Goal: Task Accomplishment & Management: Complete application form

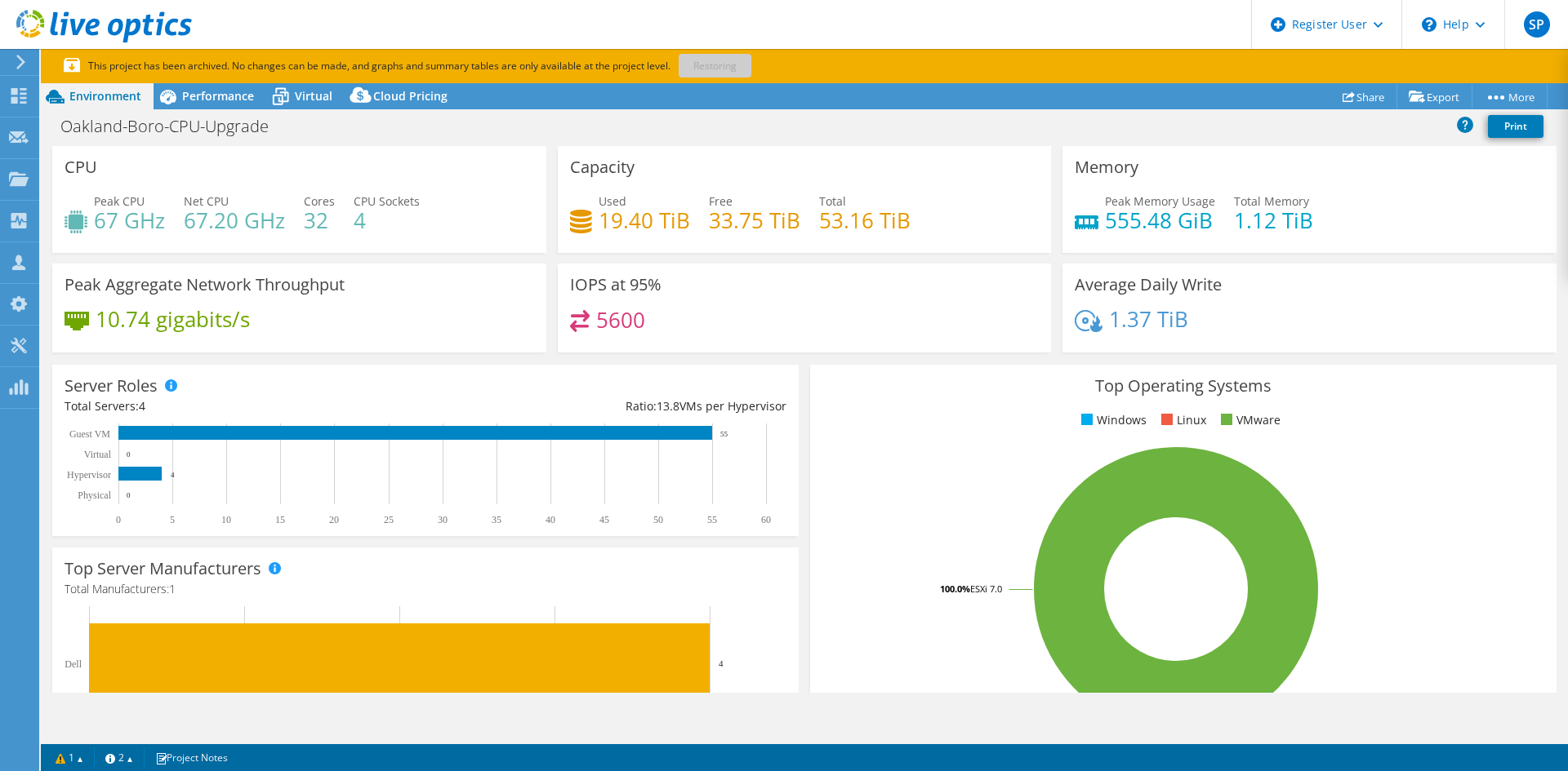
select select "USD"
click at [15, 59] on icon at bounding box center [21, 62] width 13 height 14
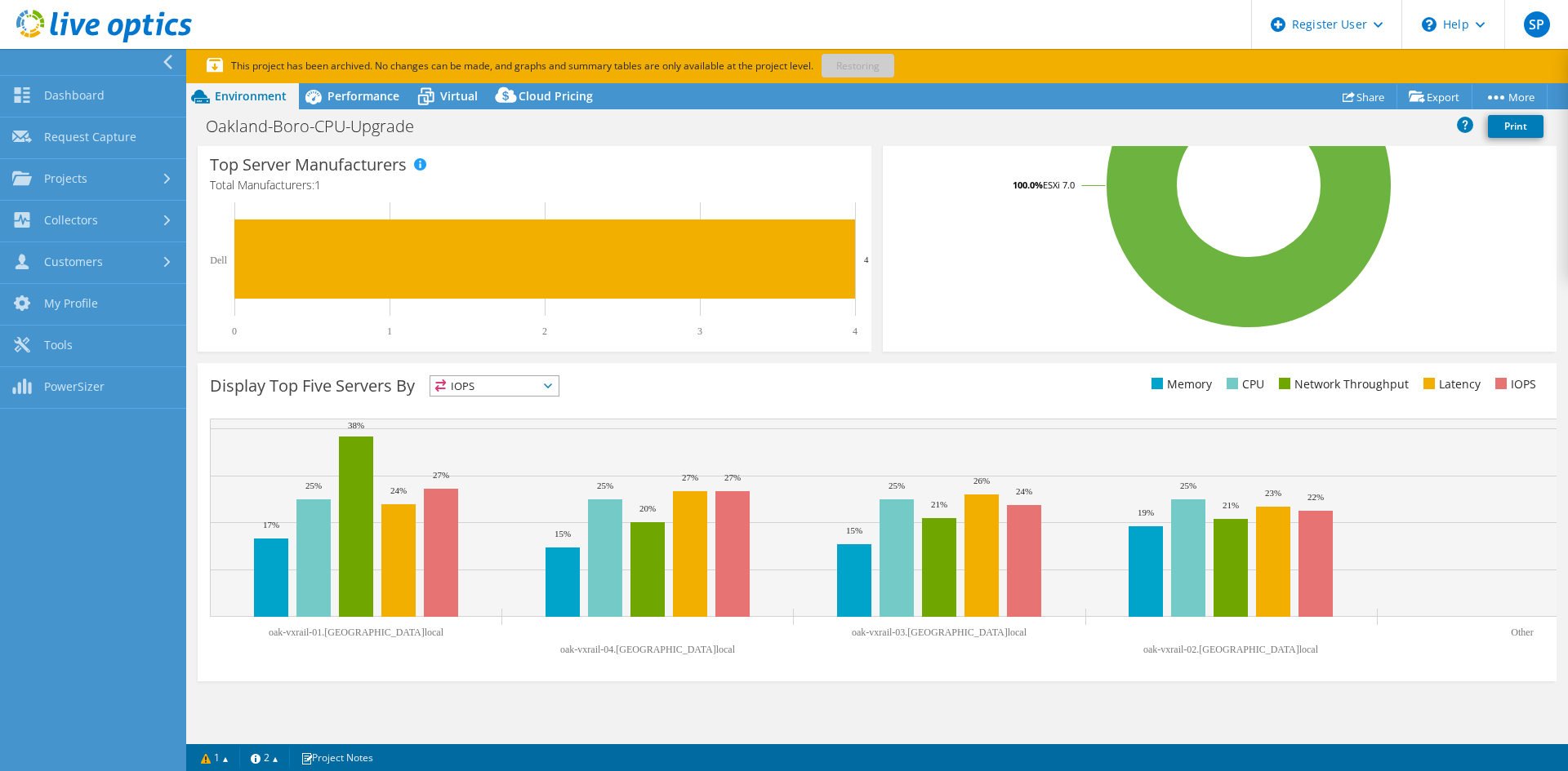
scroll to position [329, 0]
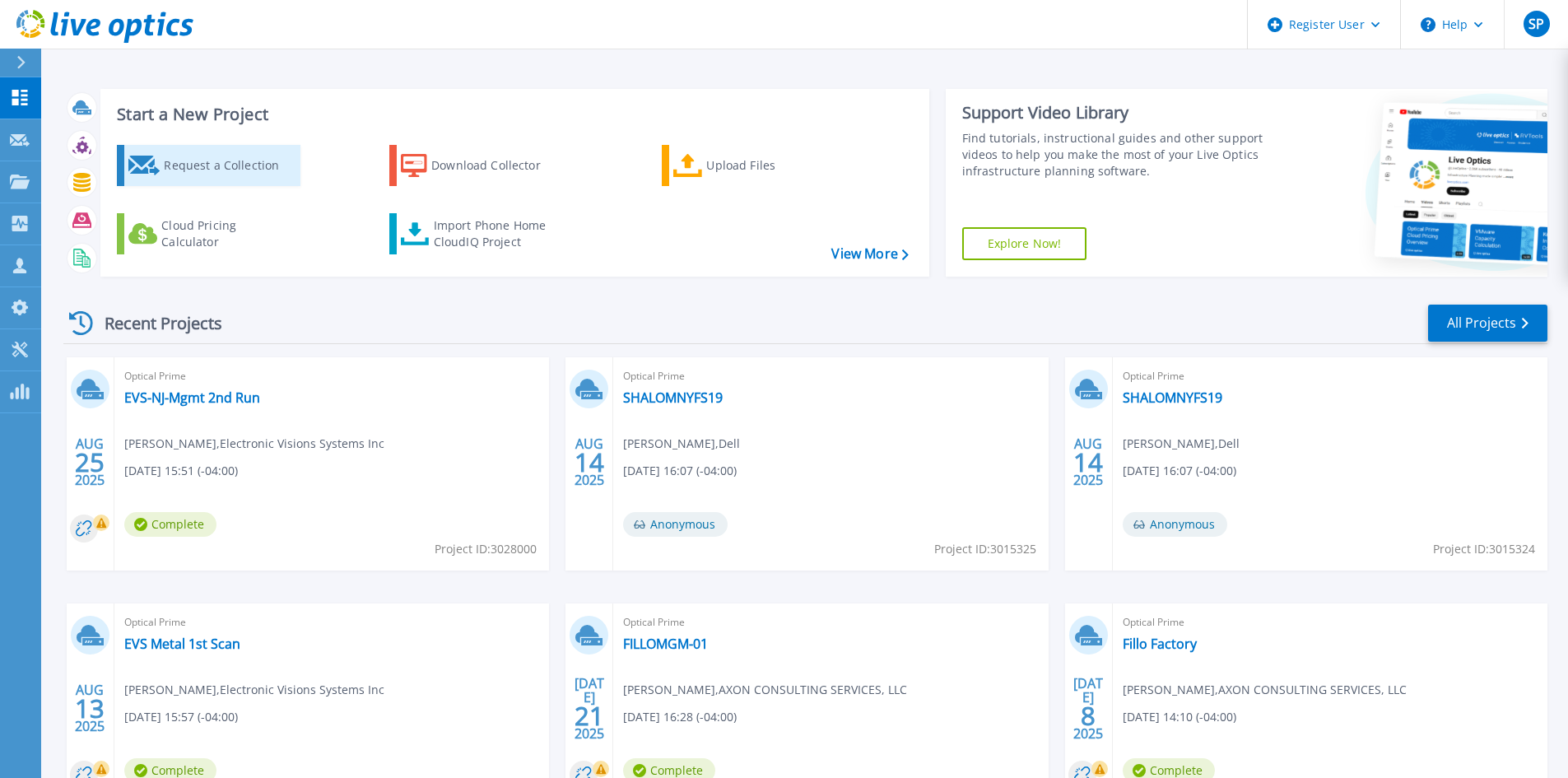
click at [244, 151] on div "Request a Collection" at bounding box center [229, 166] width 132 height 33
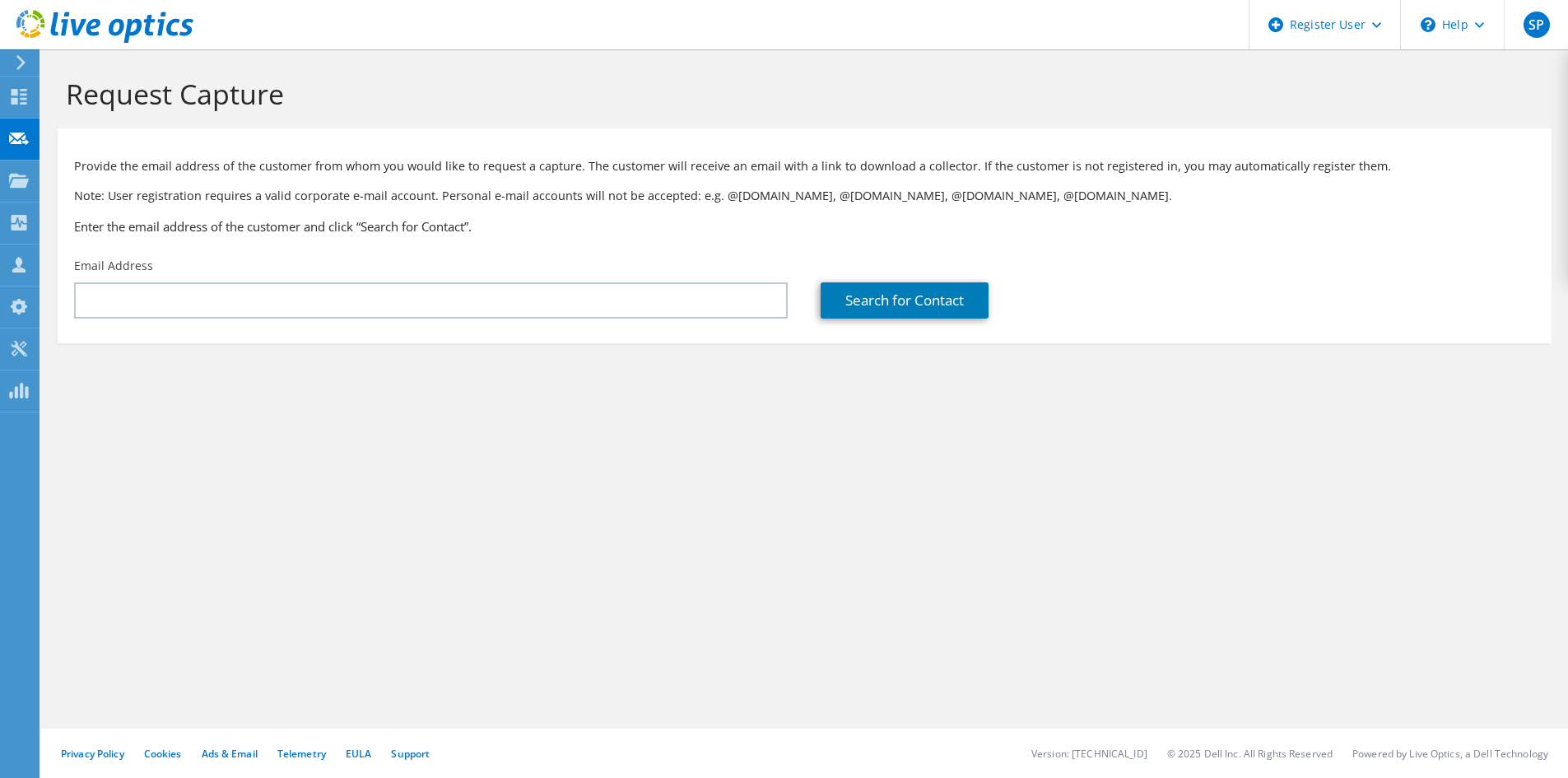
click at [333, 328] on section "Provide the email address of the customer from whom you would like to request a…" at bounding box center [804, 236] width 1494 height 215
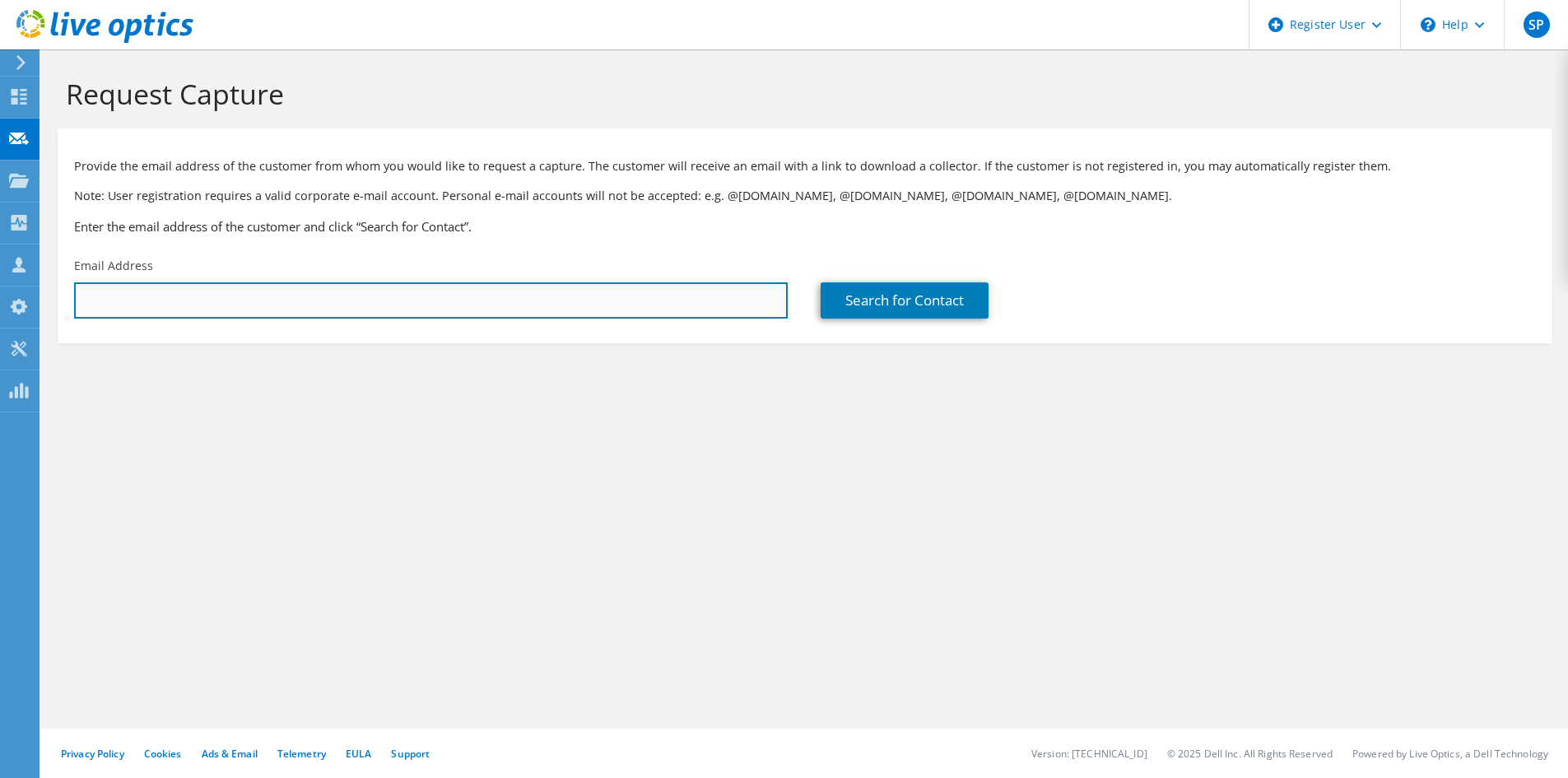
click at [312, 310] on input "text" at bounding box center [431, 301] width 714 height 36
paste input "agordon@fabuwood.com"
type input "agordon@fabuwood.com"
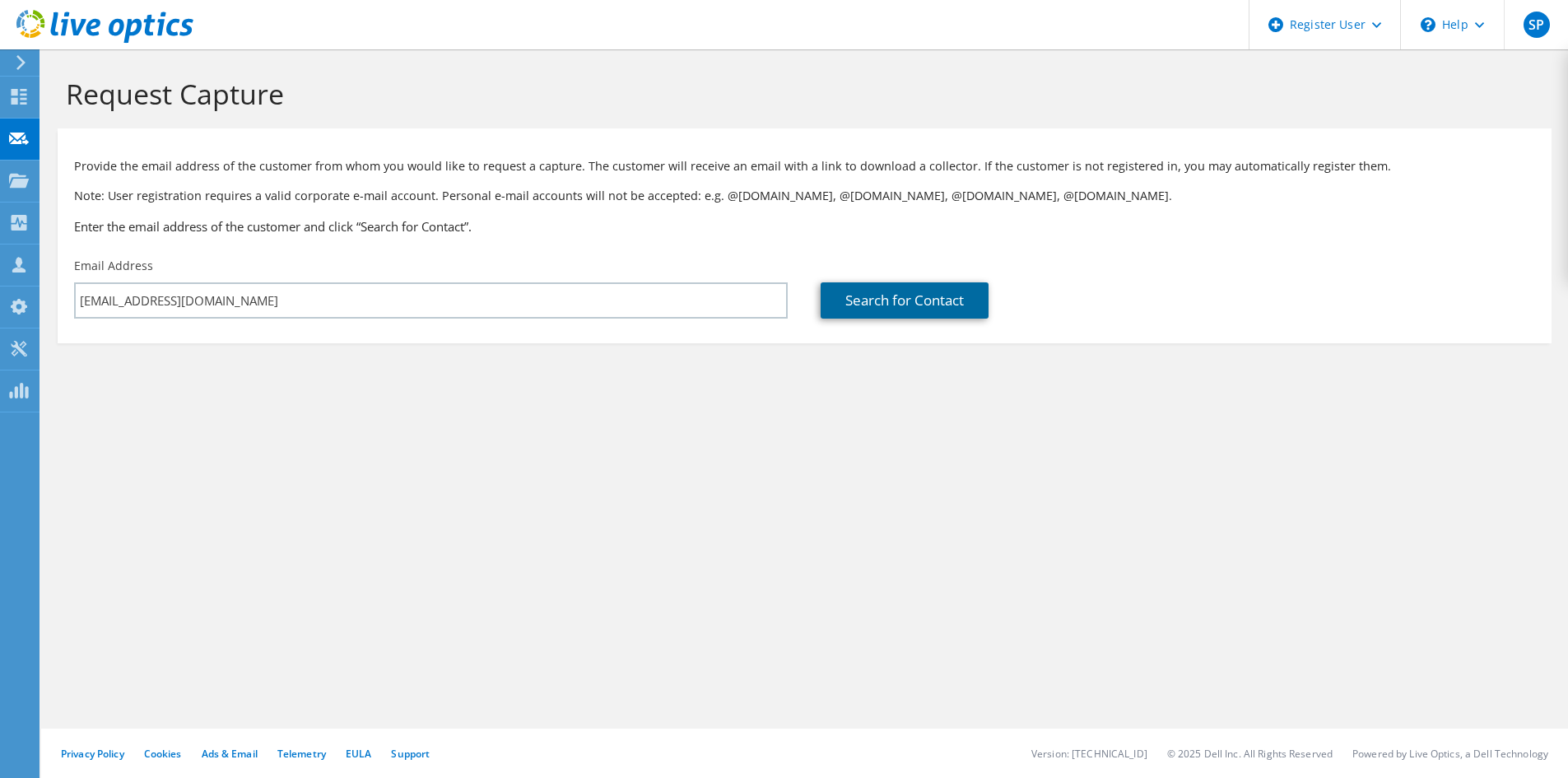
click at [878, 292] on link "Search for Contact" at bounding box center [904, 301] width 168 height 36
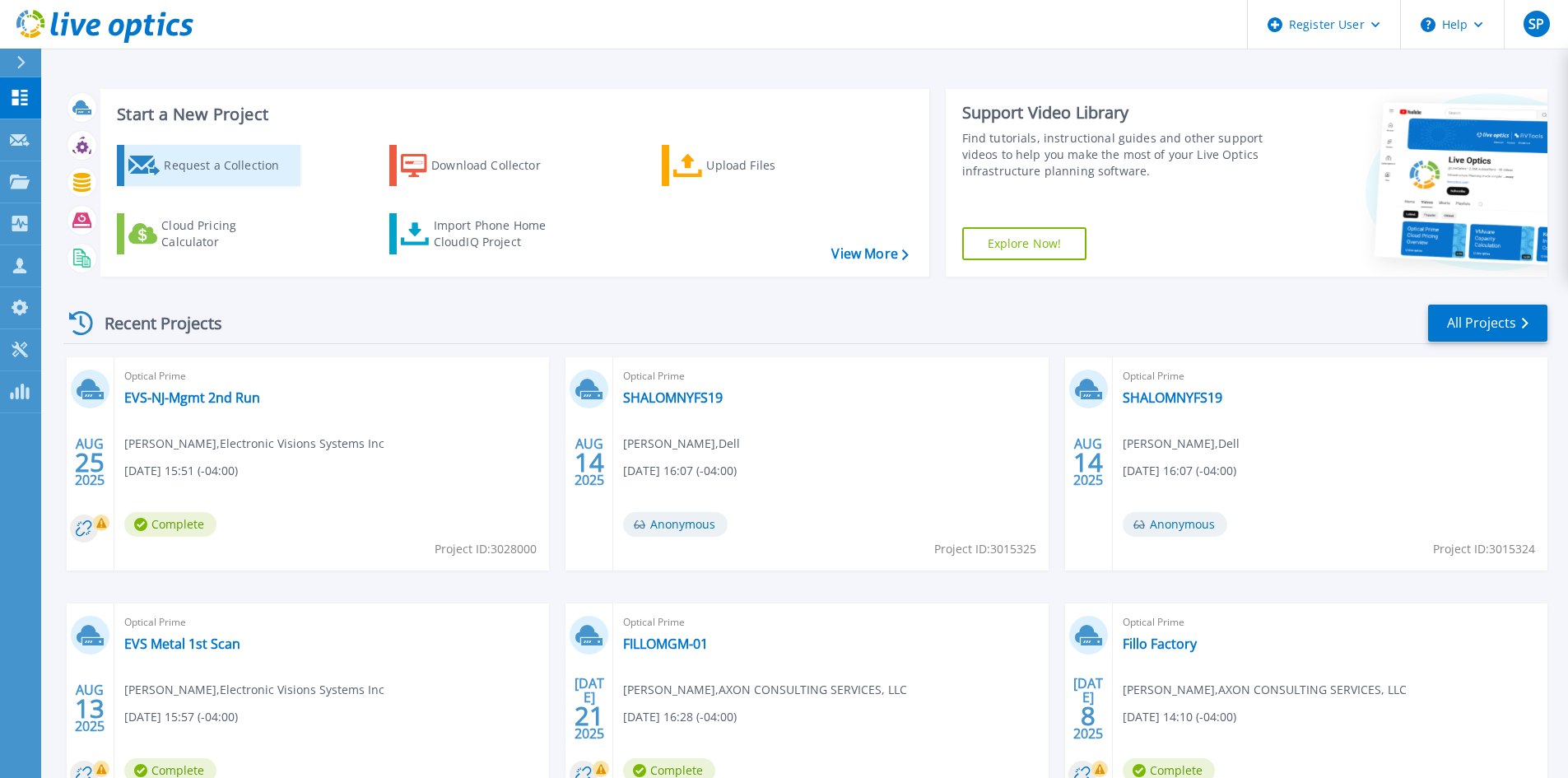
click at [222, 179] on div "Request a Collection" at bounding box center [229, 166] width 132 height 33
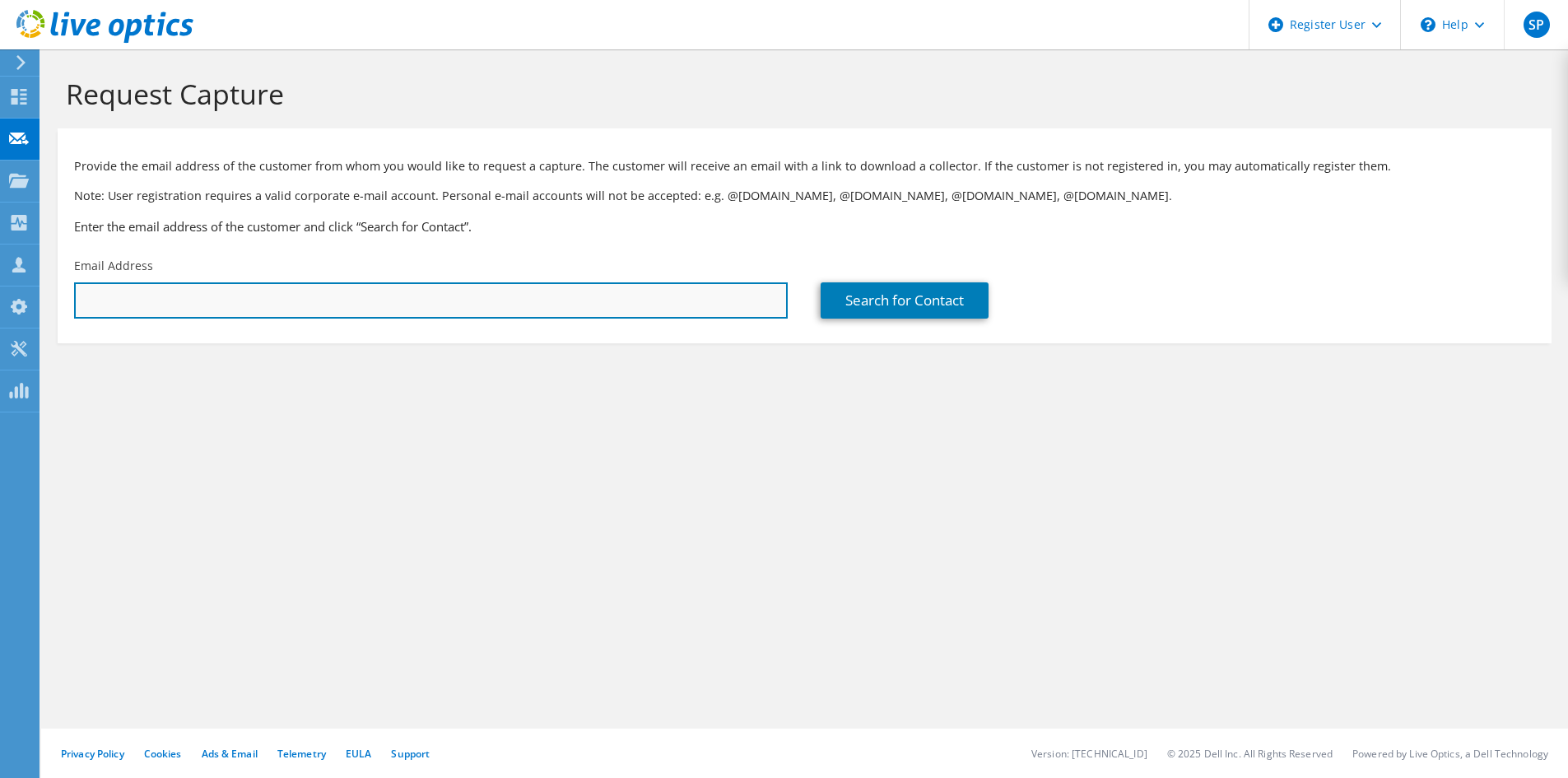
click at [236, 292] on input "text" at bounding box center [431, 301] width 714 height 36
paste input "[EMAIL_ADDRESS][DOMAIN_NAME]"
type input "[EMAIL_ADDRESS][DOMAIN_NAME]"
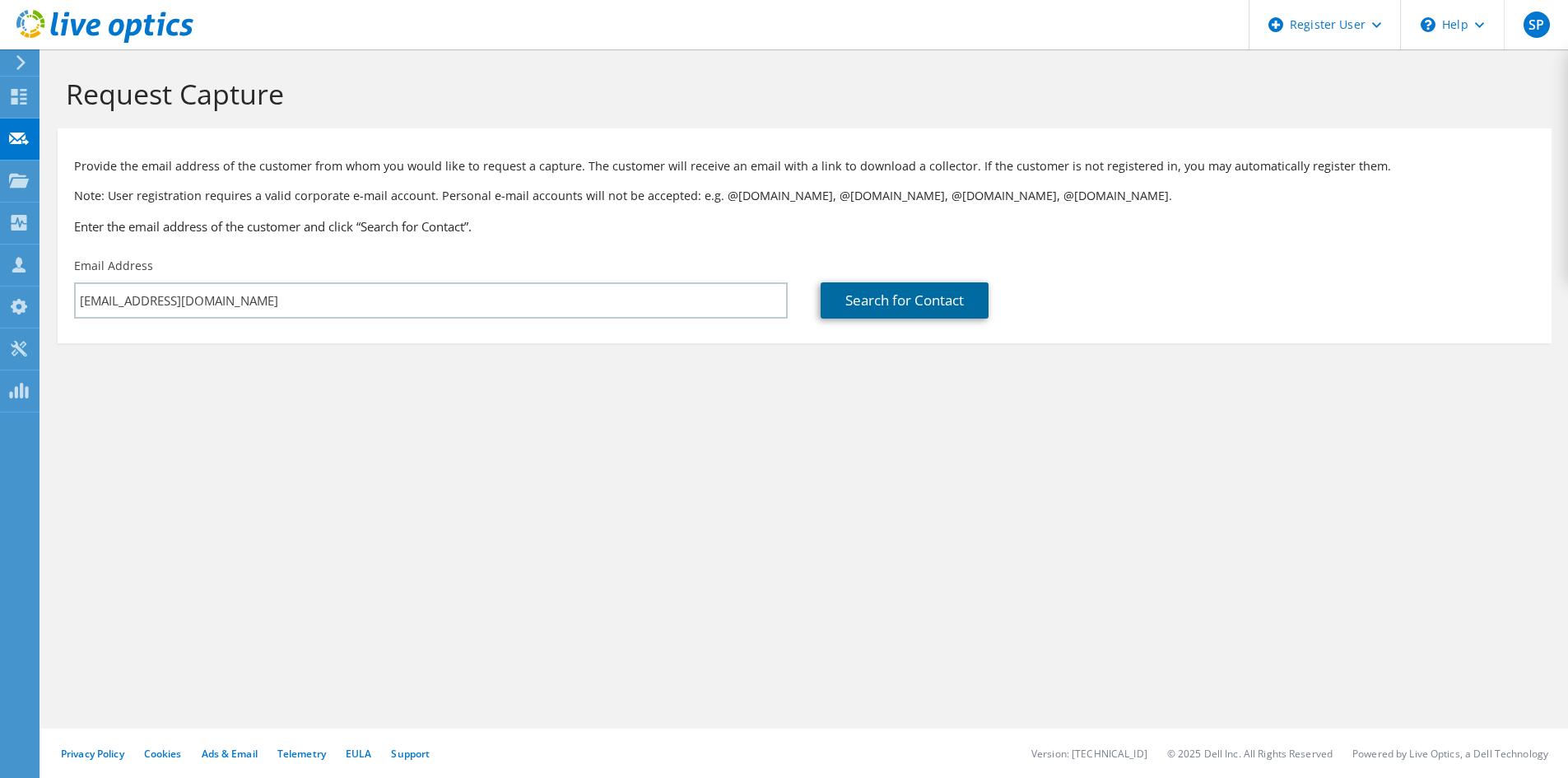
click at [931, 296] on link "Search for Contact" at bounding box center [904, 301] width 168 height 36
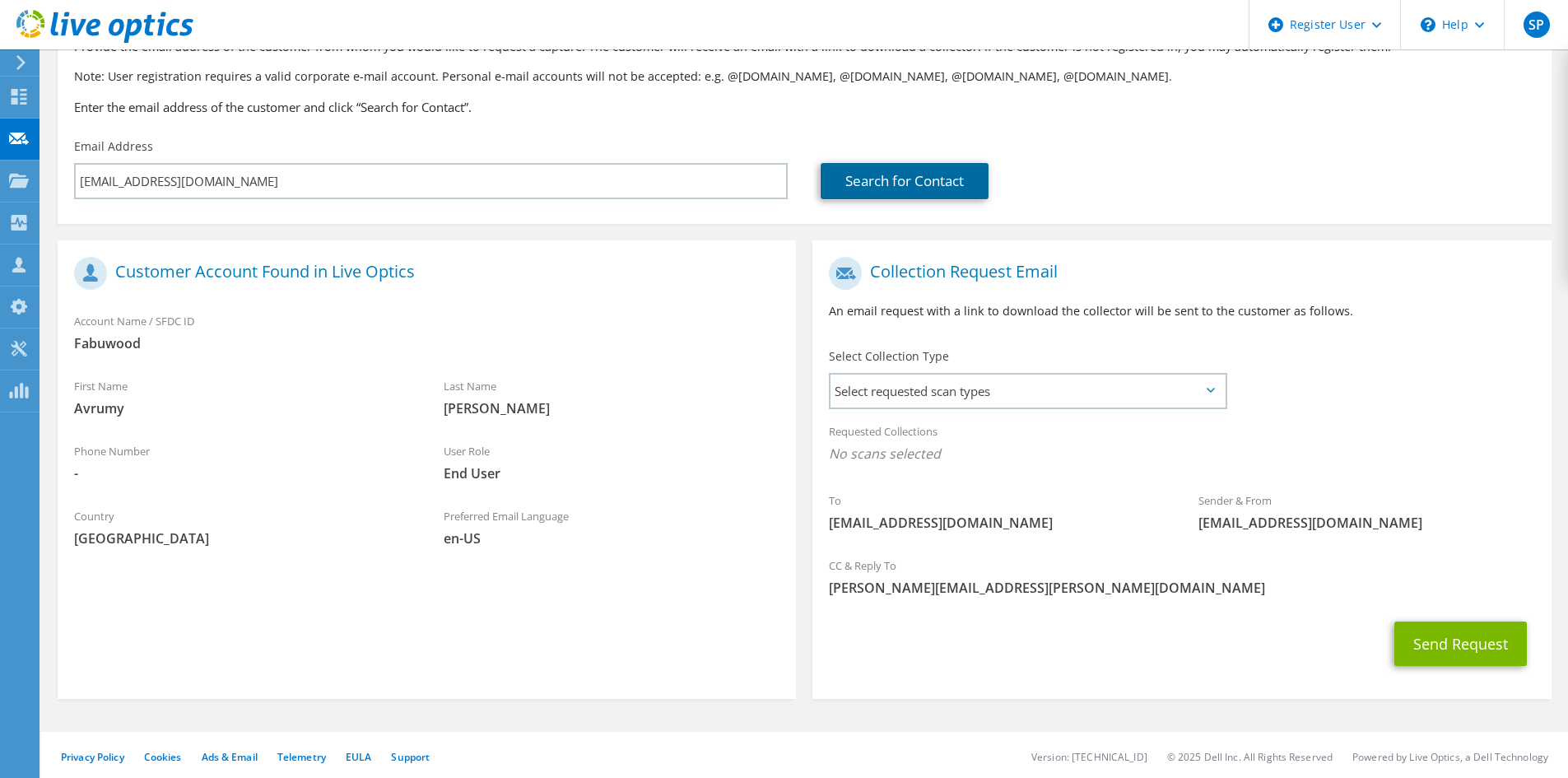
scroll to position [123, 0]
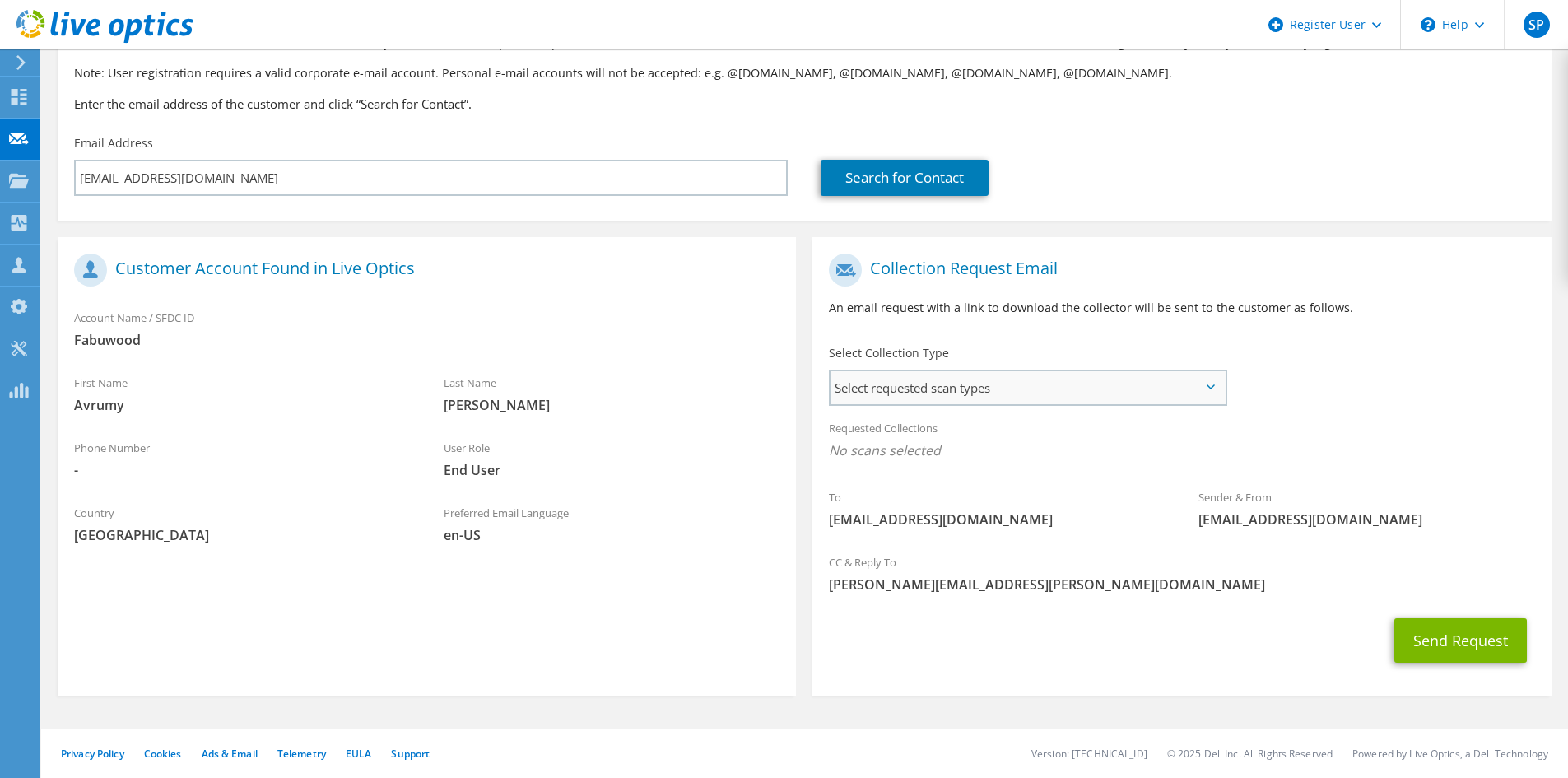
click at [1065, 402] on span "Select requested scan types" at bounding box center [1027, 388] width 394 height 33
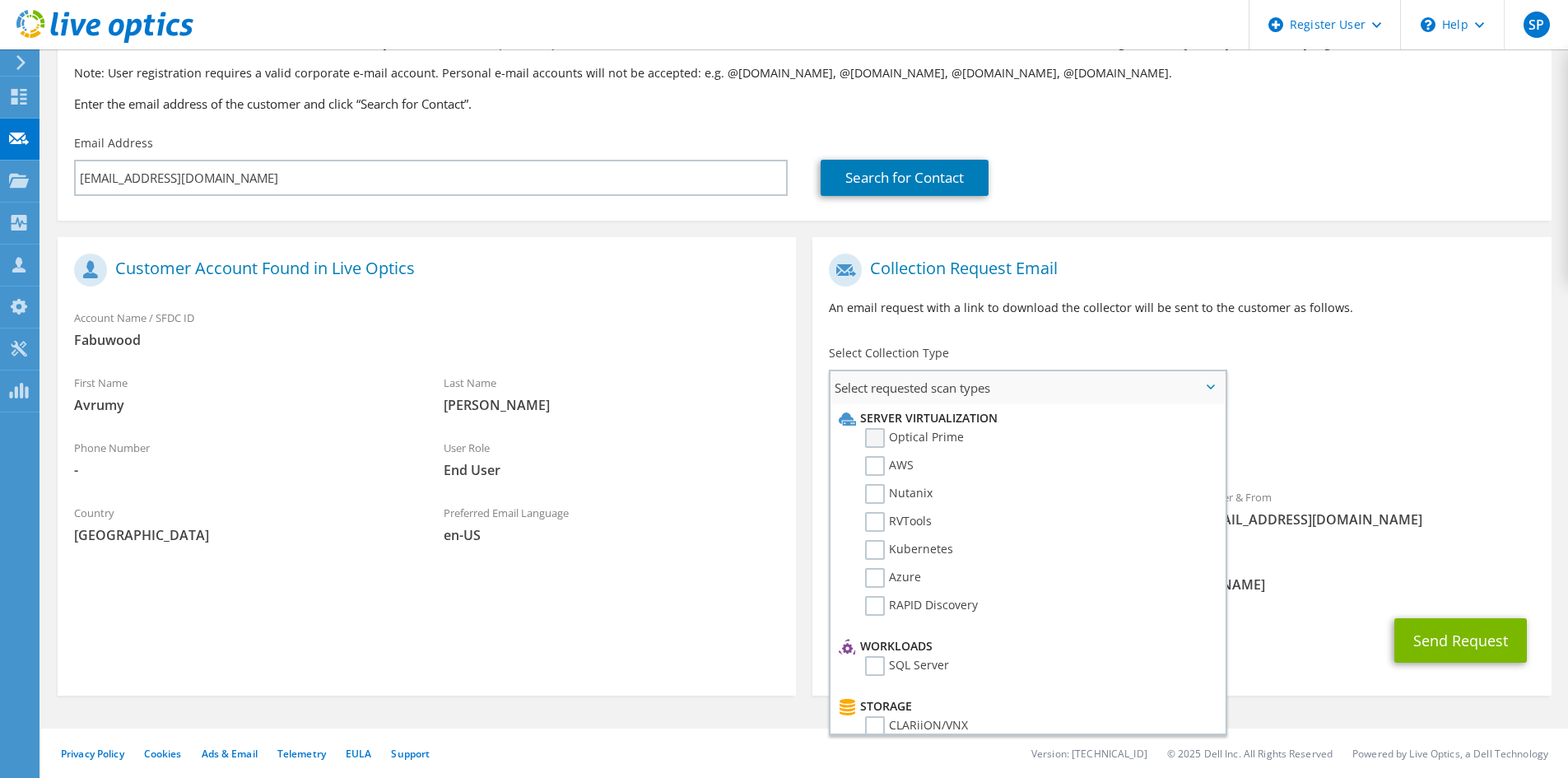
click at [923, 439] on label "Optical Prime" at bounding box center [914, 438] width 98 height 20
click at [0, 0] on input "Optical Prime" at bounding box center [0, 0] width 0 height 0
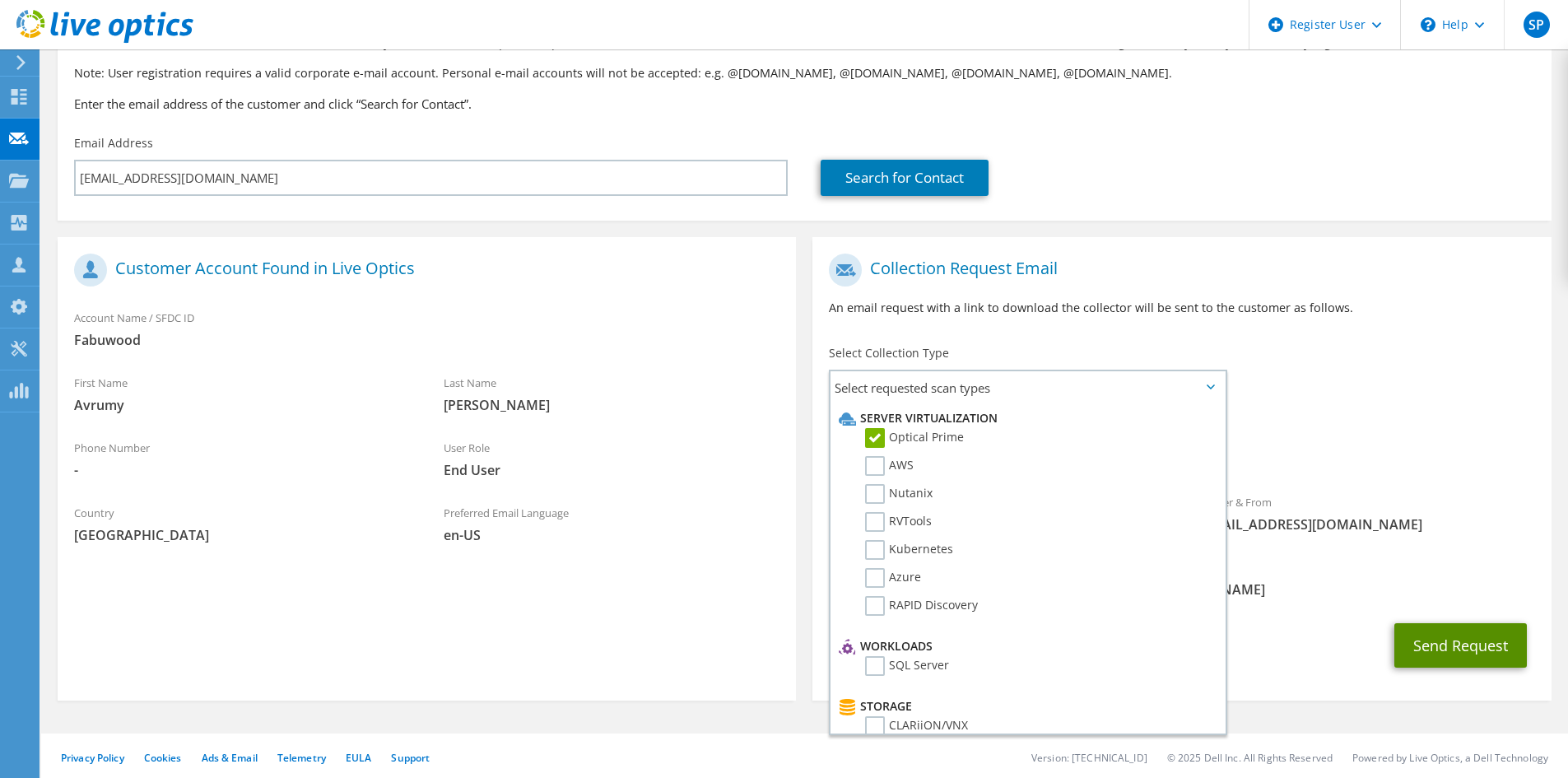
click at [1453, 639] on button "Send Request" at bounding box center [1461, 645] width 133 height 45
